Goal: Find specific page/section: Find specific page/section

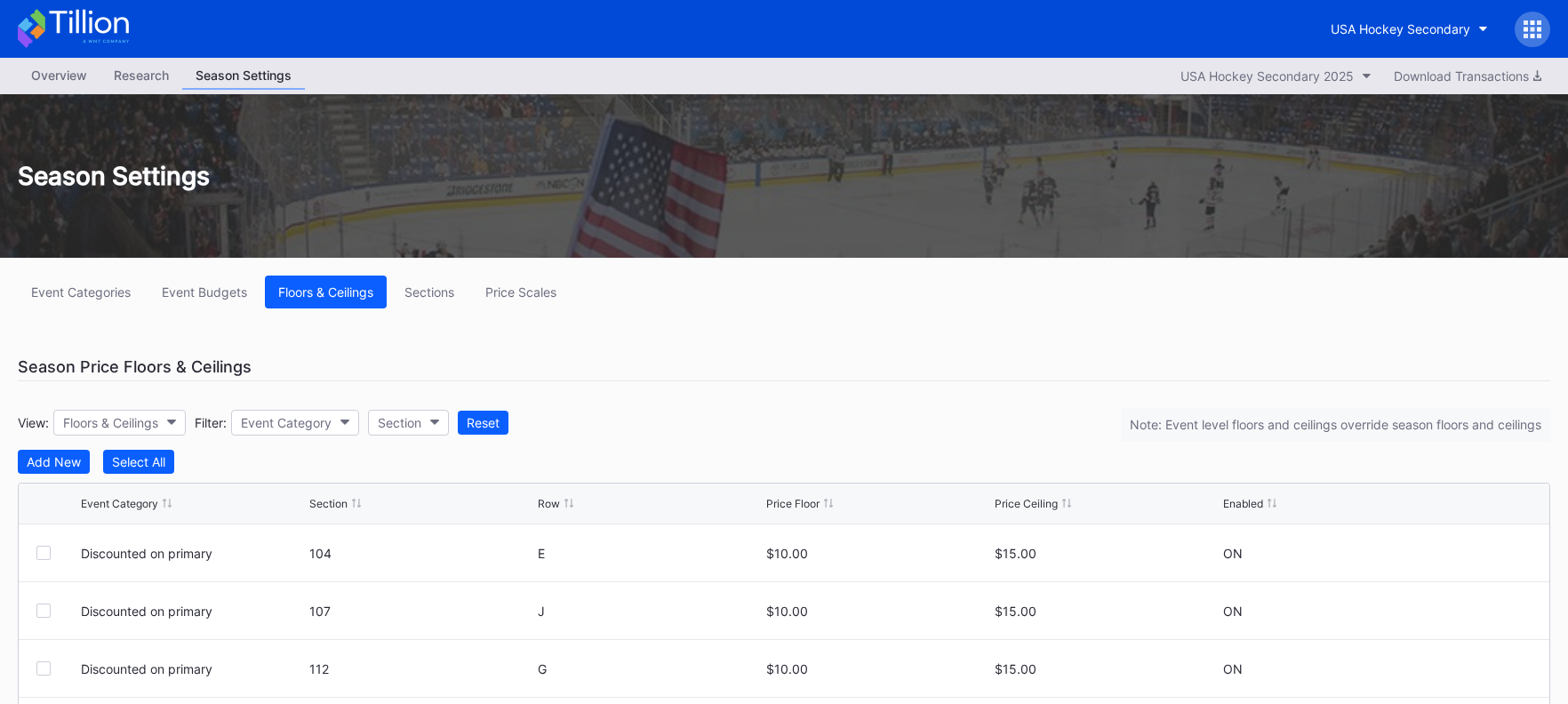
click at [52, 80] on div "Overview" at bounding box center [59, 75] width 83 height 26
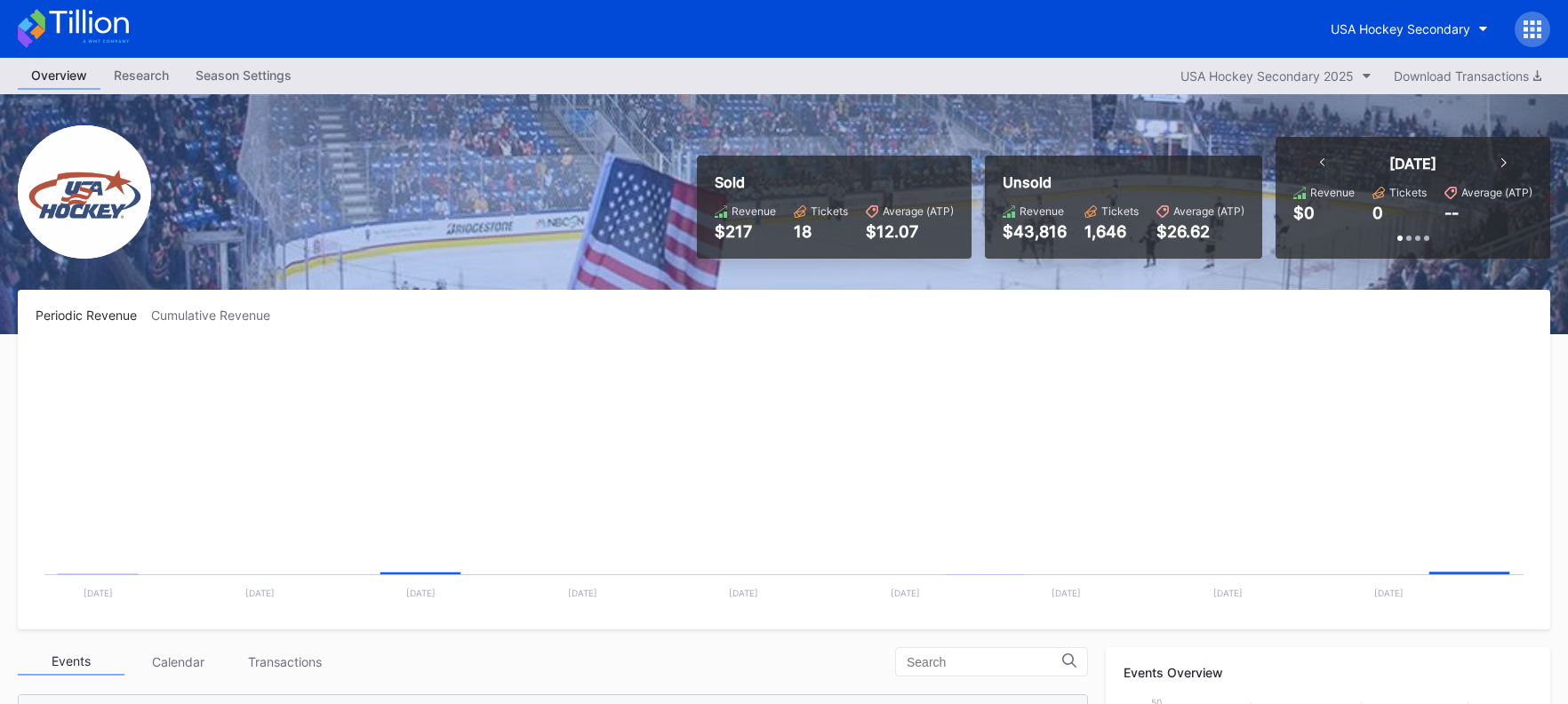
scroll to position [174, 0]
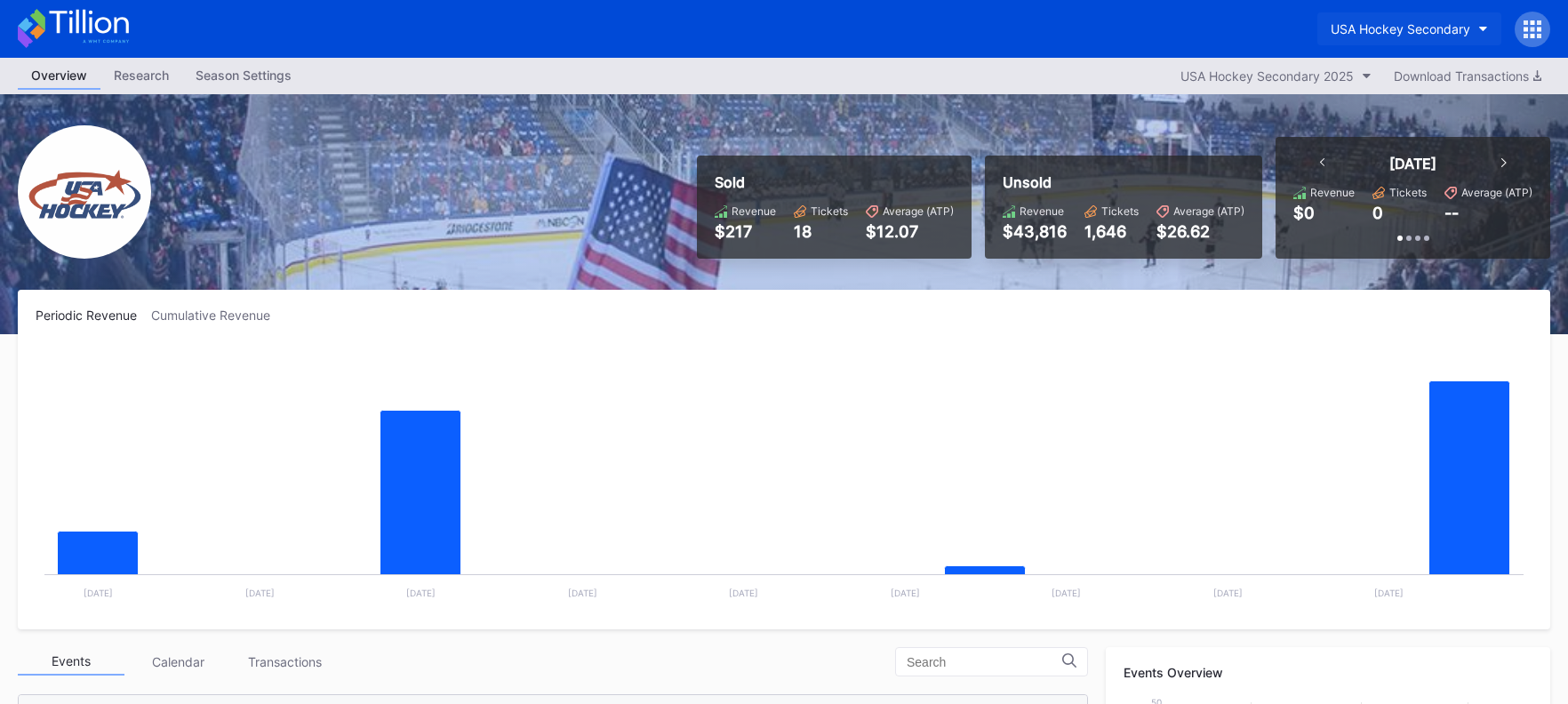
click at [1420, 32] on div "USA Hockey Secondary" at bounding box center [1400, 29] width 140 height 15
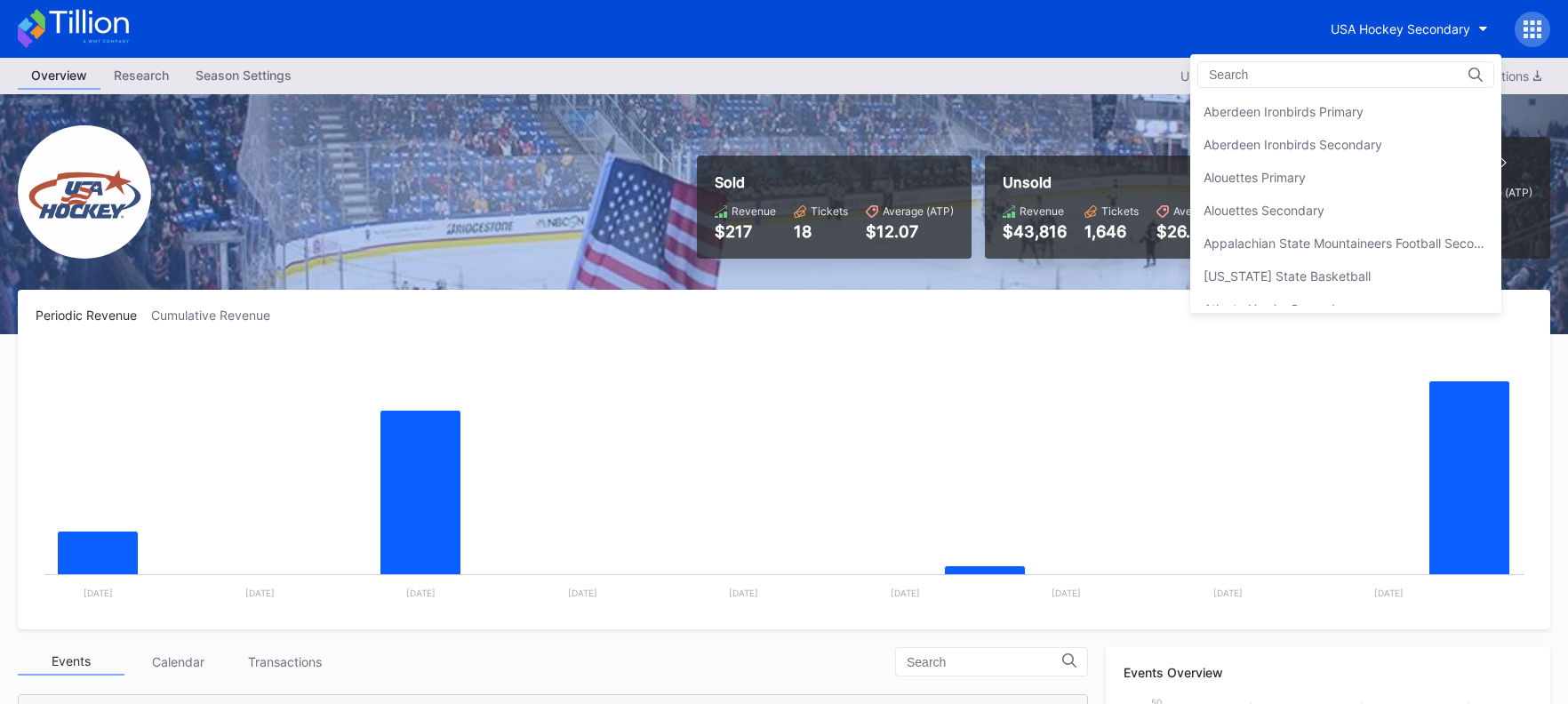
scroll to position [5869, 0]
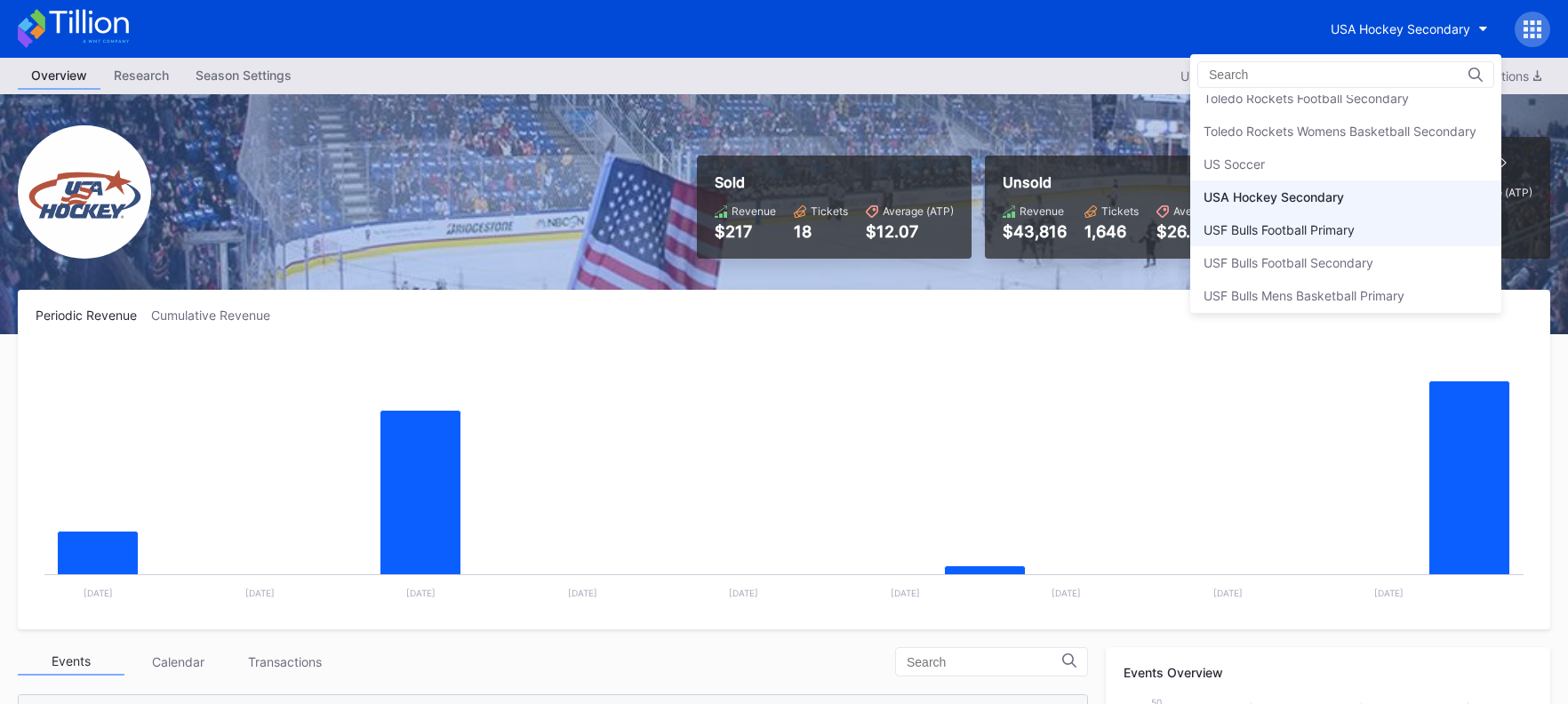
click at [1368, 213] on div "USF Bulls Football Primary" at bounding box center [1346, 230] width 311 height 33
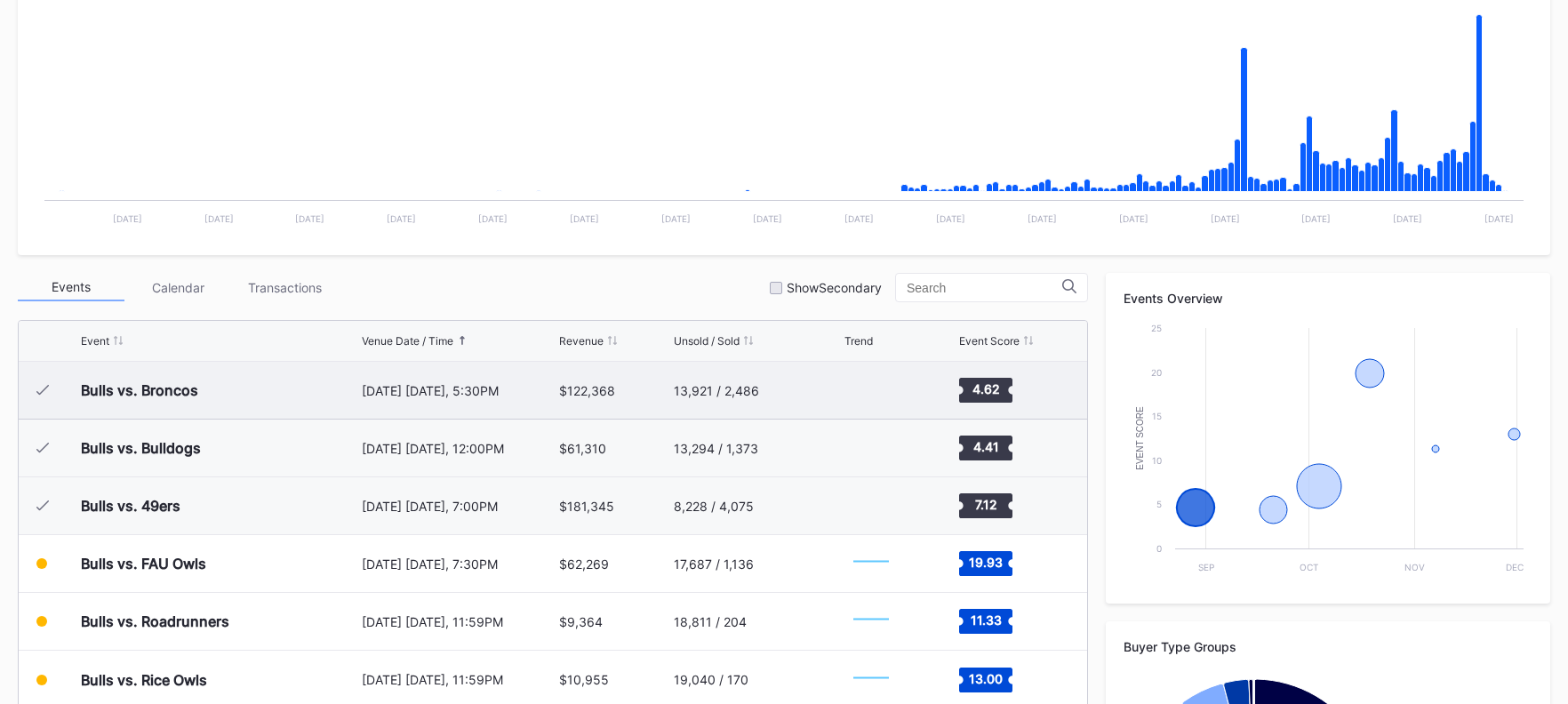
scroll to position [489, 0]
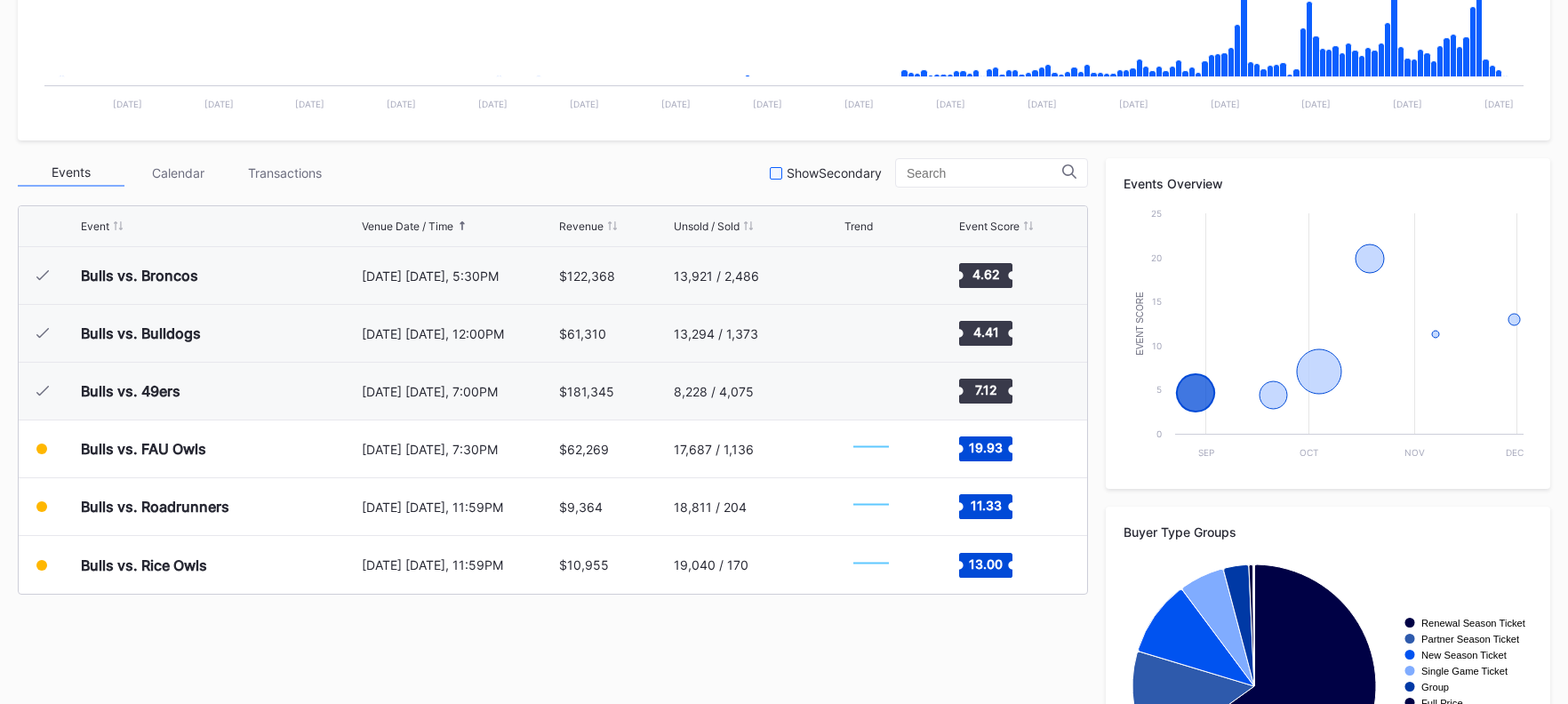
click at [782, 173] on div at bounding box center [776, 174] width 13 height 13
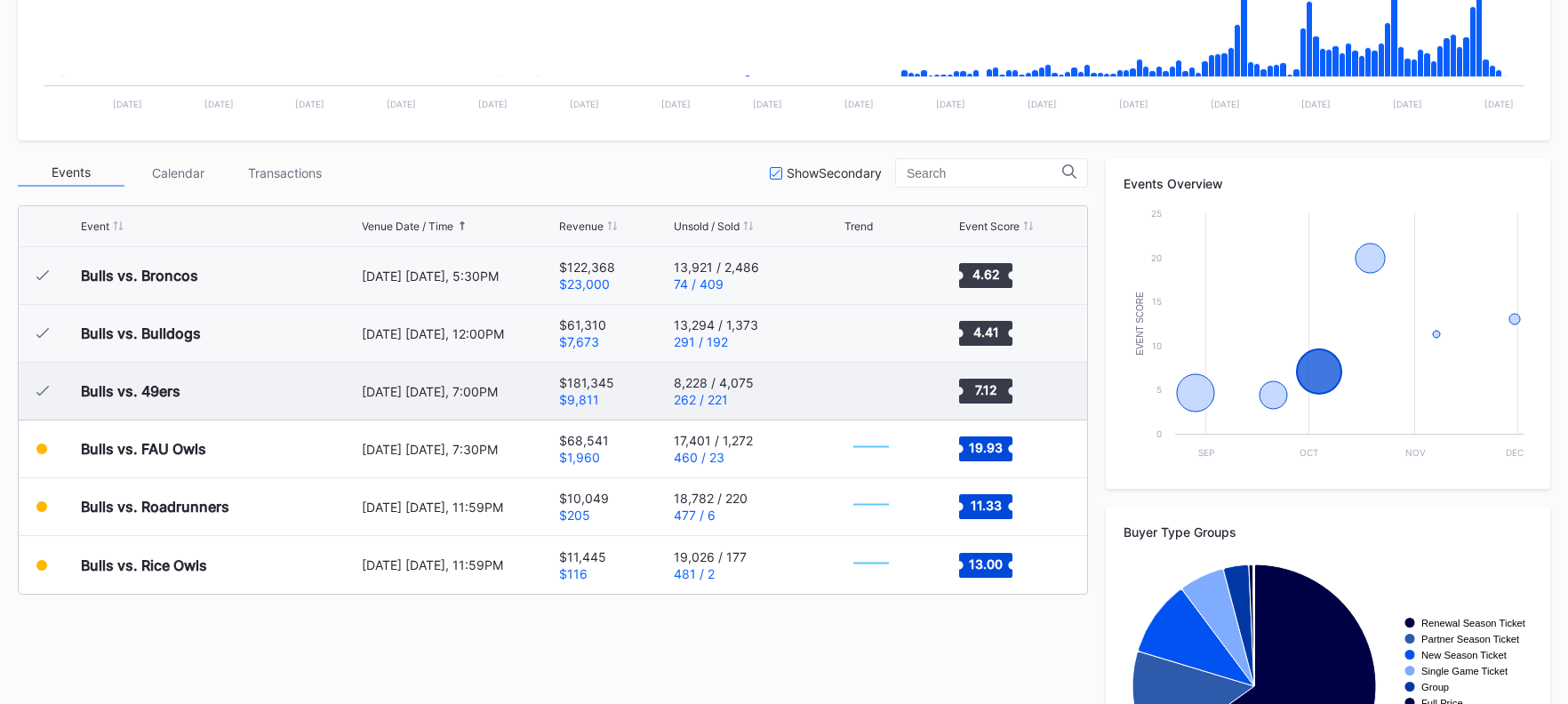
click at [851, 405] on rect "Chart title" at bounding box center [870, 391] width 53 height 44
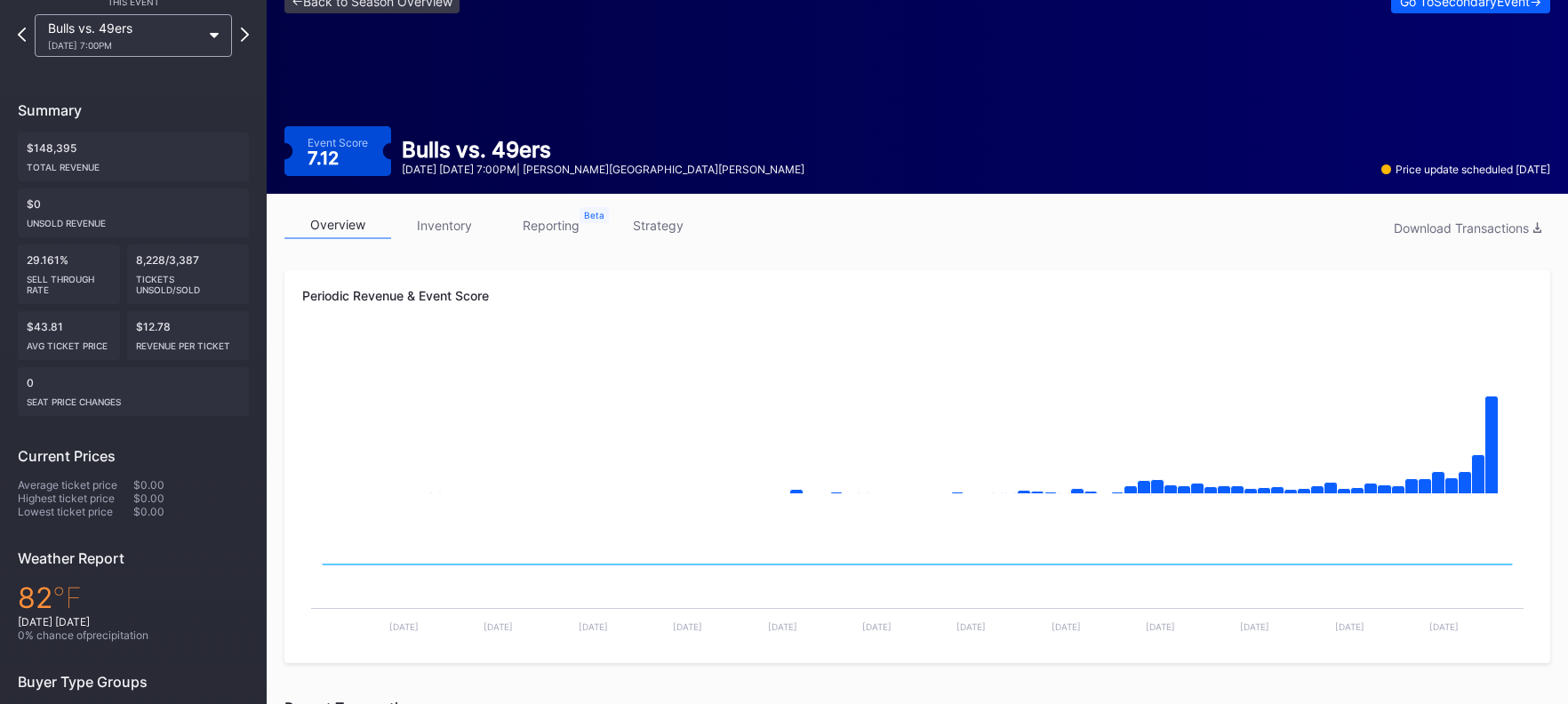
scroll to position [76, 0]
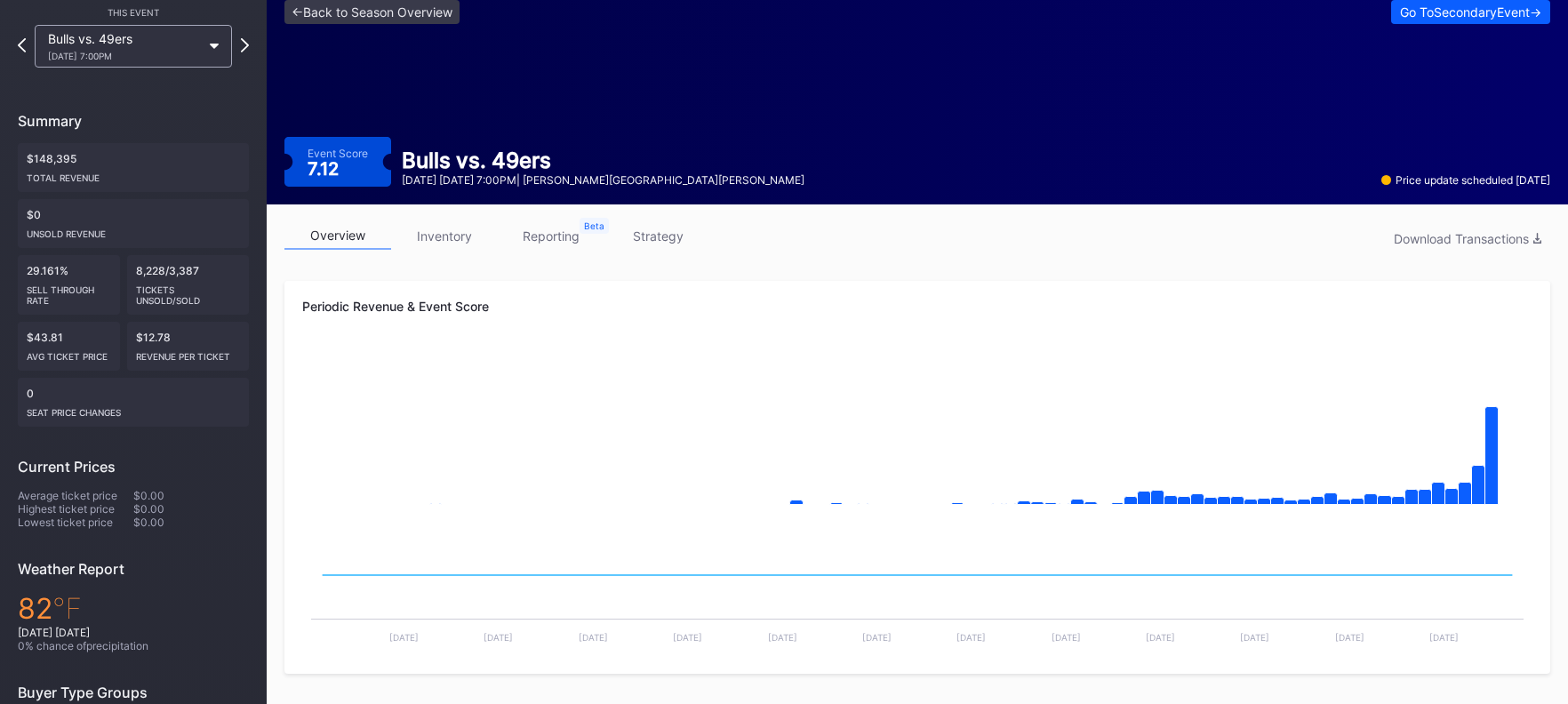
click at [463, 244] on link "inventory" at bounding box center [445, 236] width 107 height 28
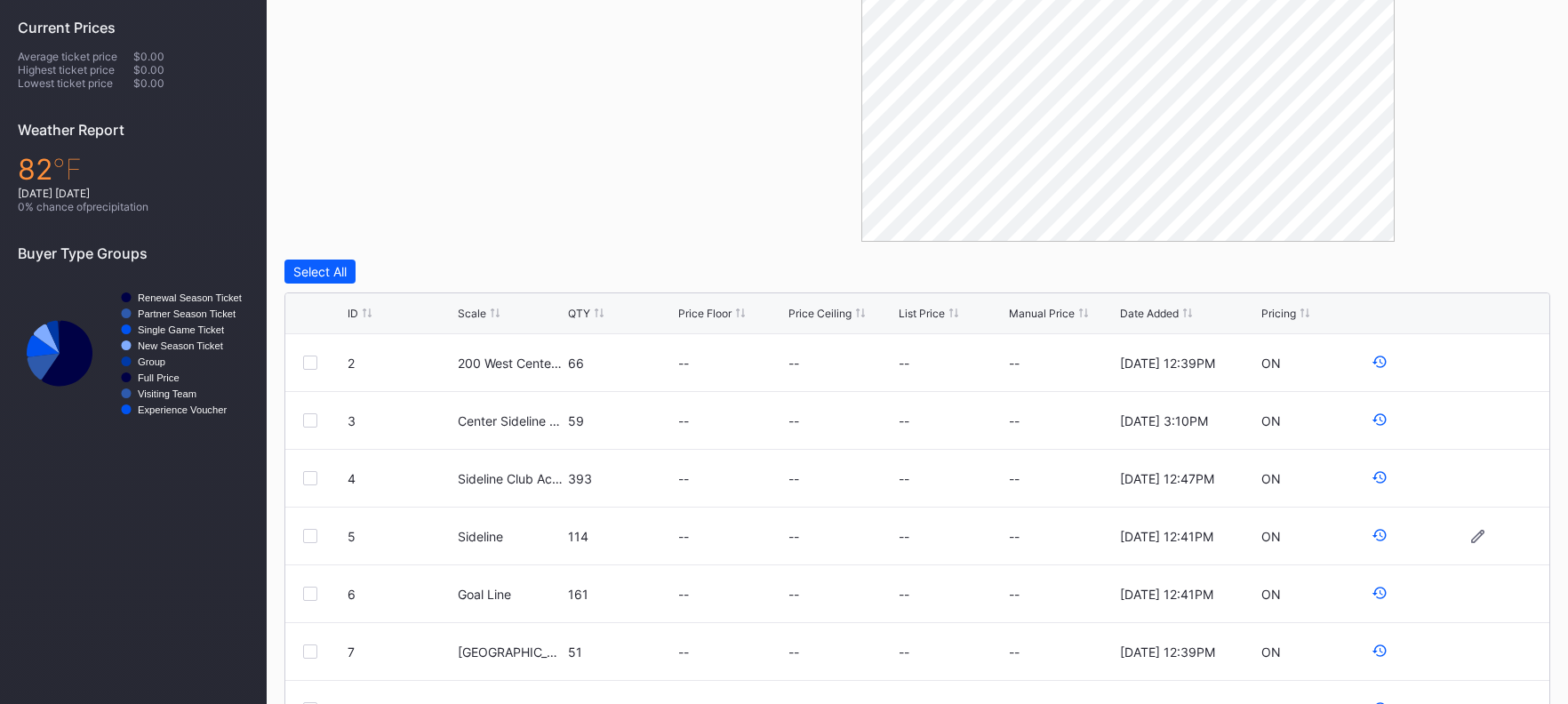
scroll to position [494, 0]
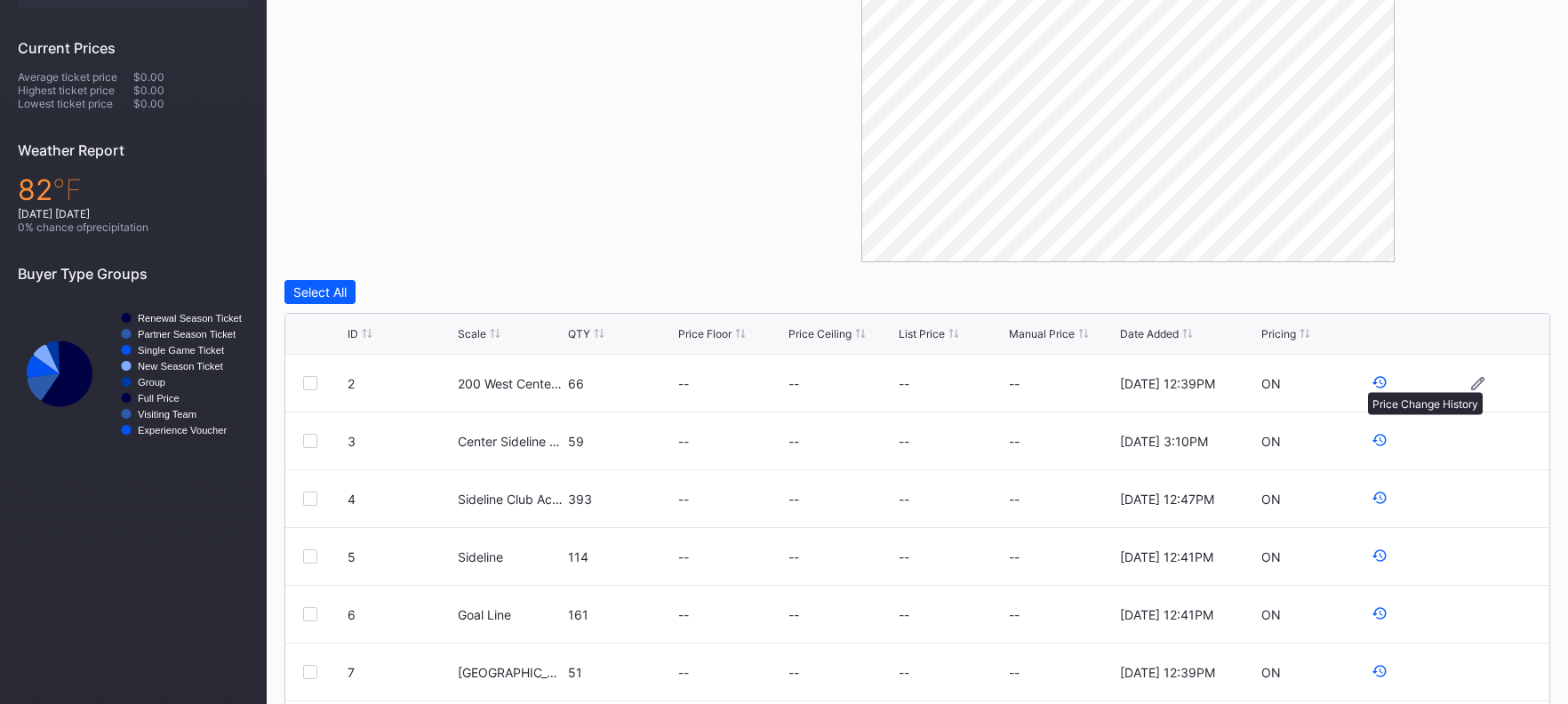
click at [1372, 384] on icon at bounding box center [1380, 383] width 16 height 16
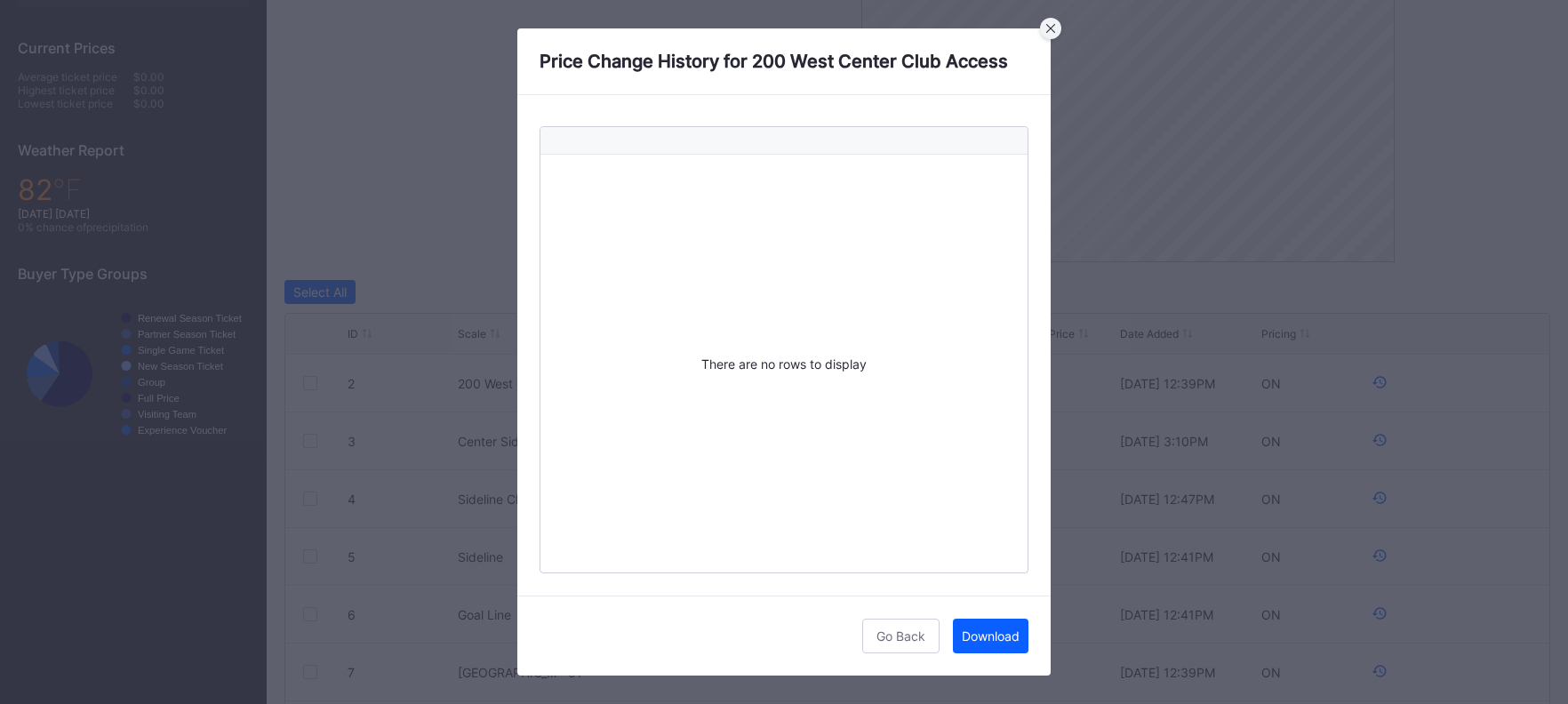
click at [1059, 31] on div at bounding box center [1051, 29] width 22 height 22
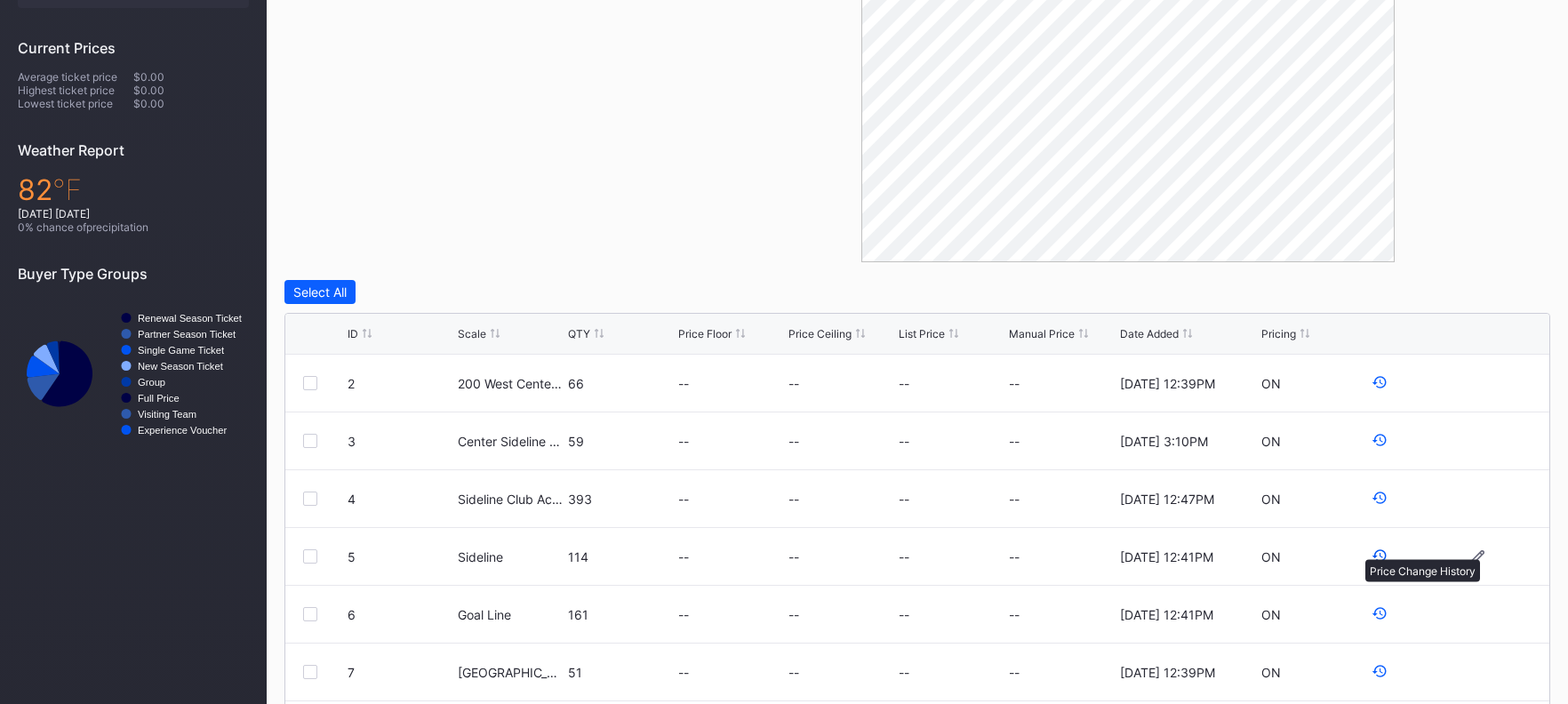
click at [1373, 550] on icon at bounding box center [1380, 555] width 14 height 13
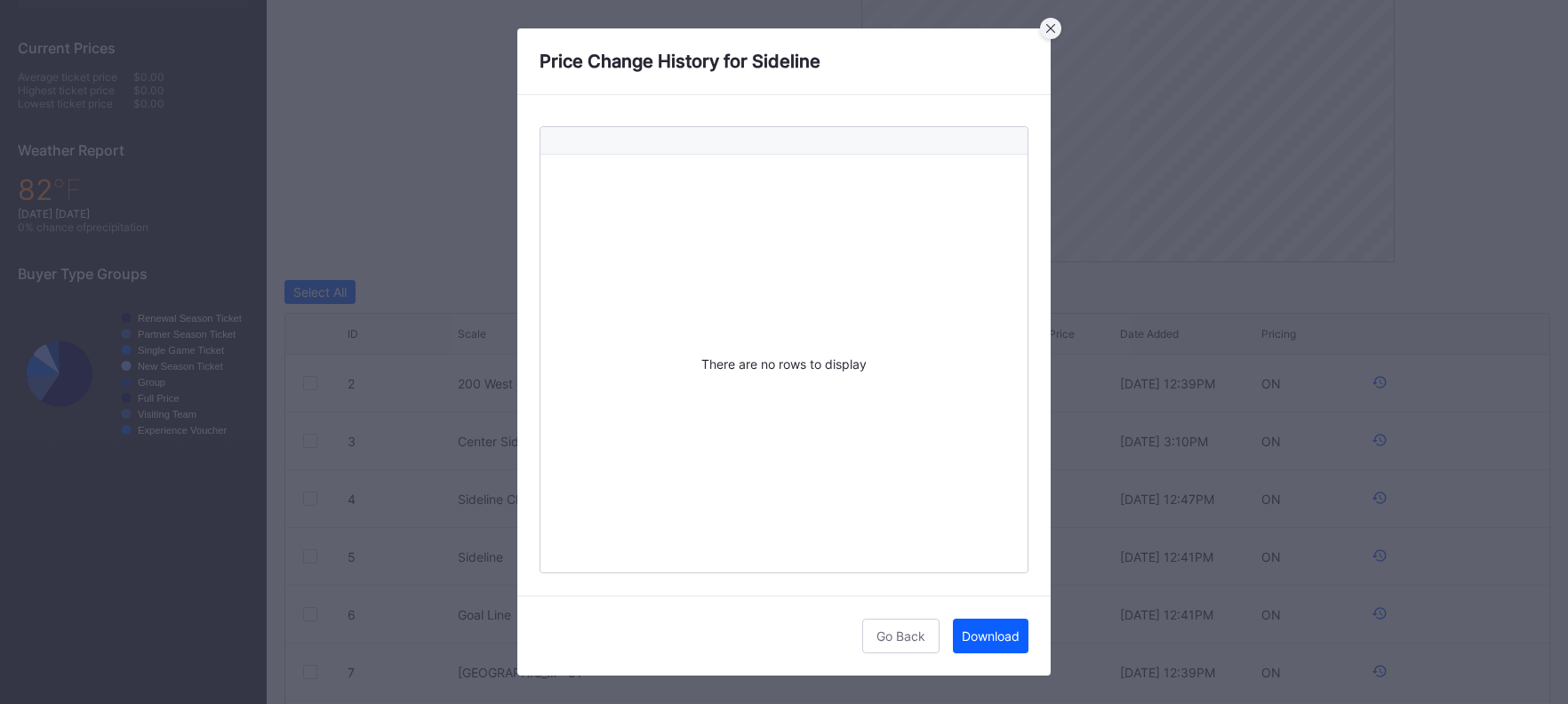
click at [1052, 33] on div at bounding box center [1051, 29] width 22 height 22
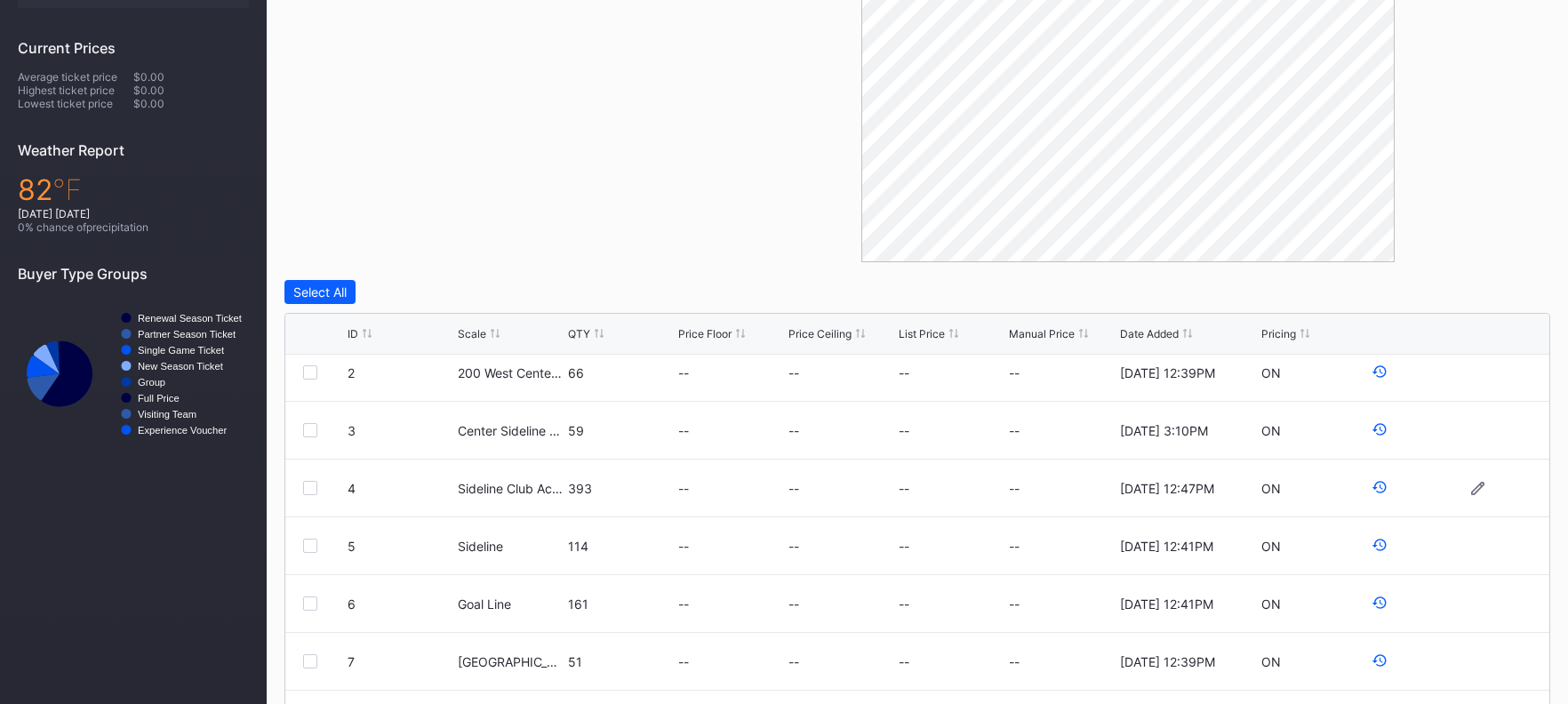
scroll to position [12, 0]
click at [1372, 489] on icon at bounding box center [1380, 486] width 16 height 16
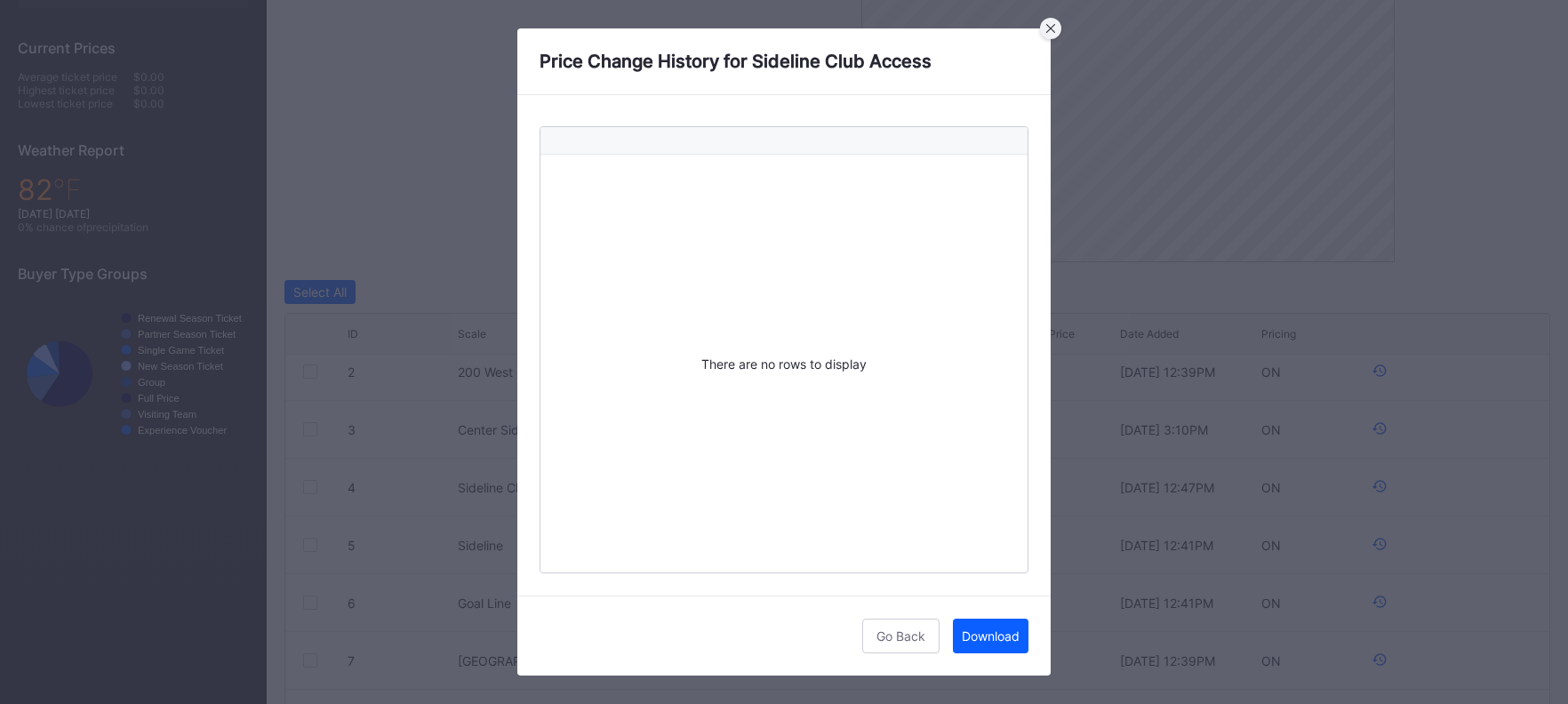
click at [1046, 31] on icon at bounding box center [1050, 29] width 9 height 9
